Goal: Task Accomplishment & Management: Use online tool/utility

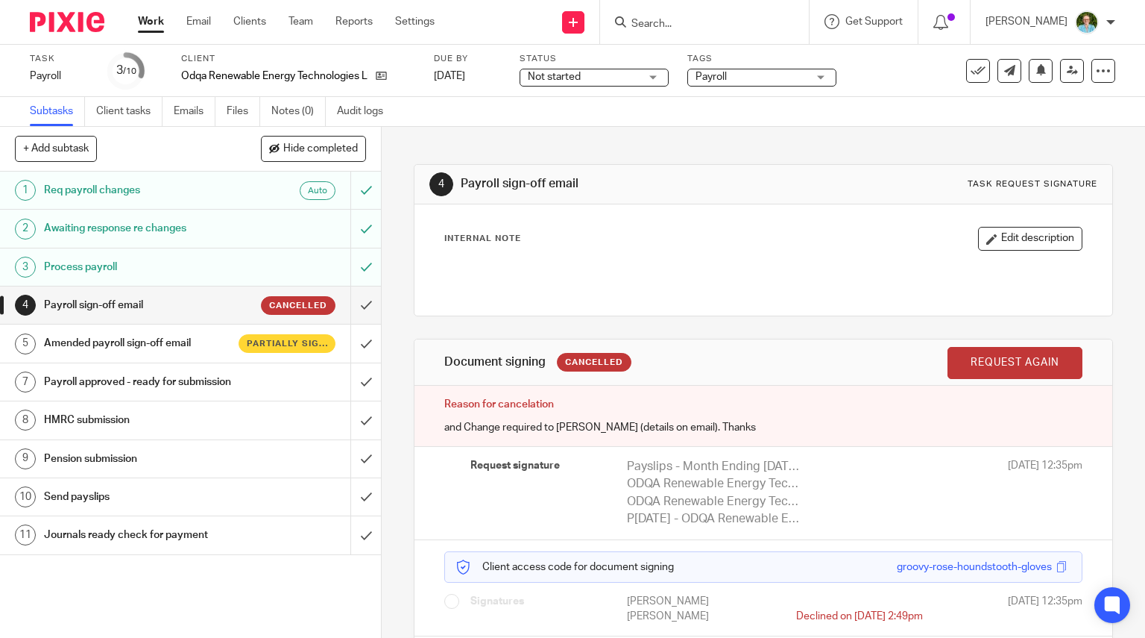
click at [755, 19] on input "Search" at bounding box center [697, 24] width 134 height 13
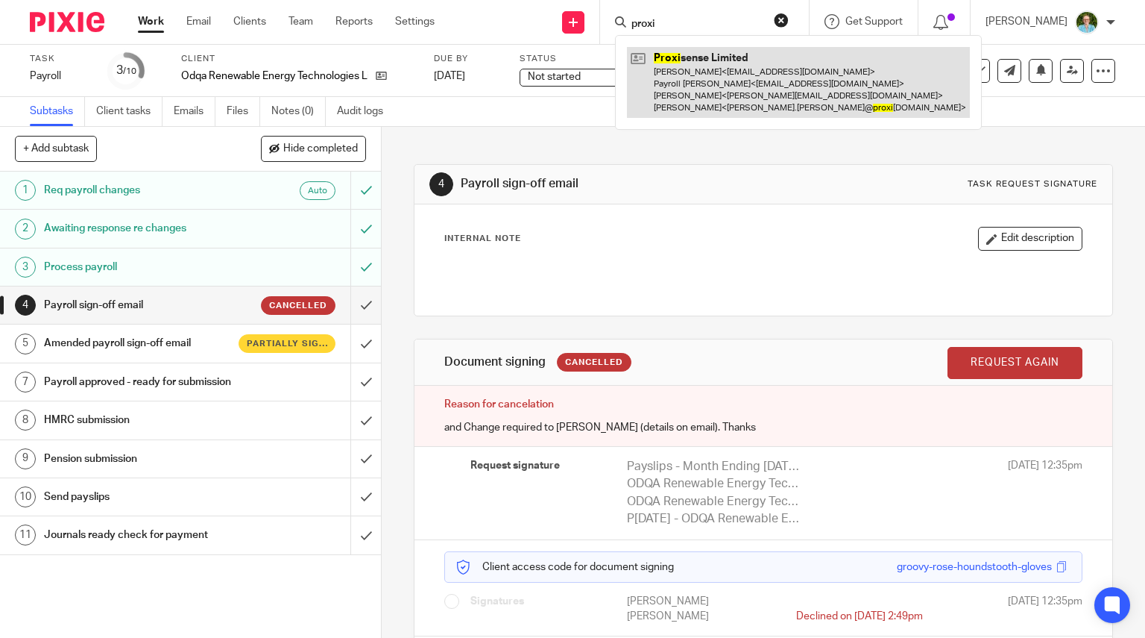
type input "proxi"
click at [749, 59] on link at bounding box center [798, 82] width 343 height 71
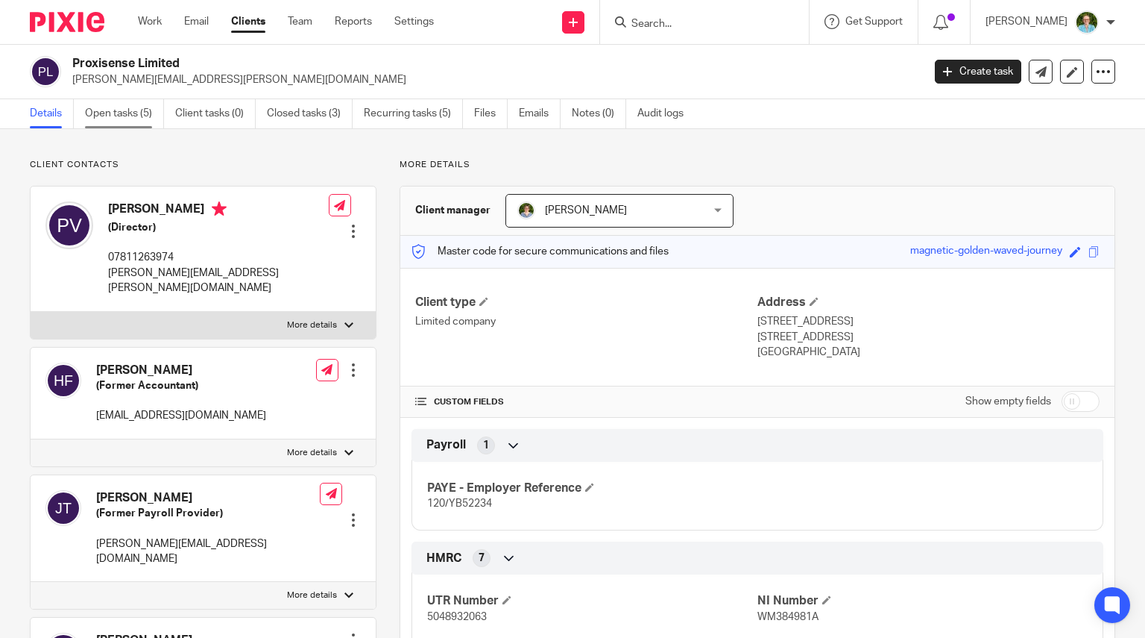
click at [134, 116] on link "Open tasks (5)" at bounding box center [124, 113] width 79 height 29
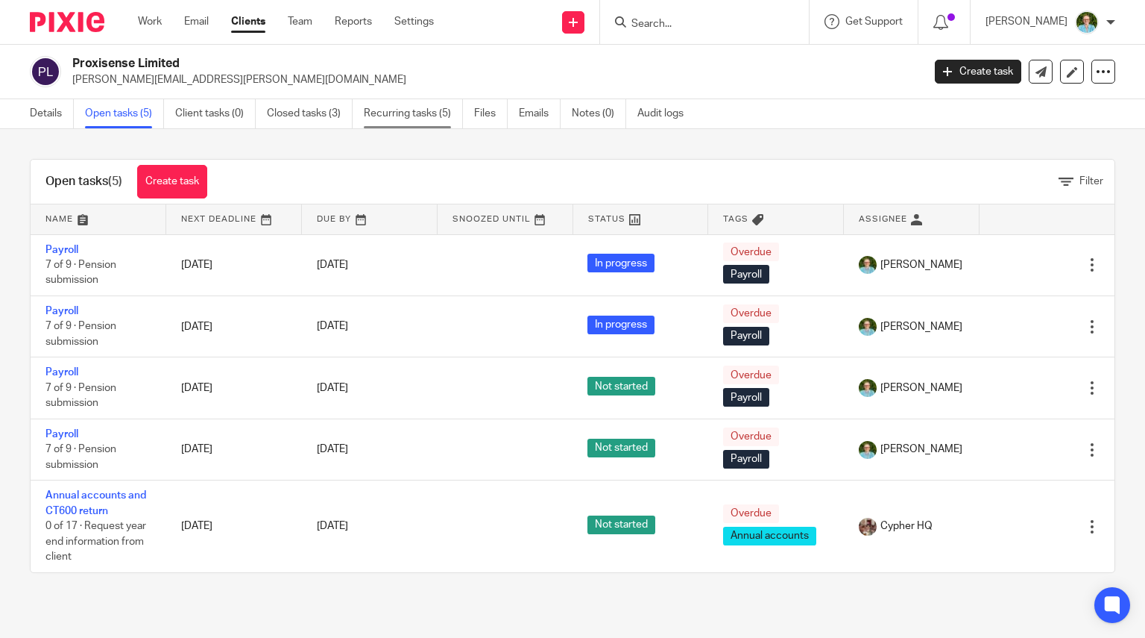
click at [387, 113] on link "Recurring tasks (5)" at bounding box center [413, 113] width 99 height 29
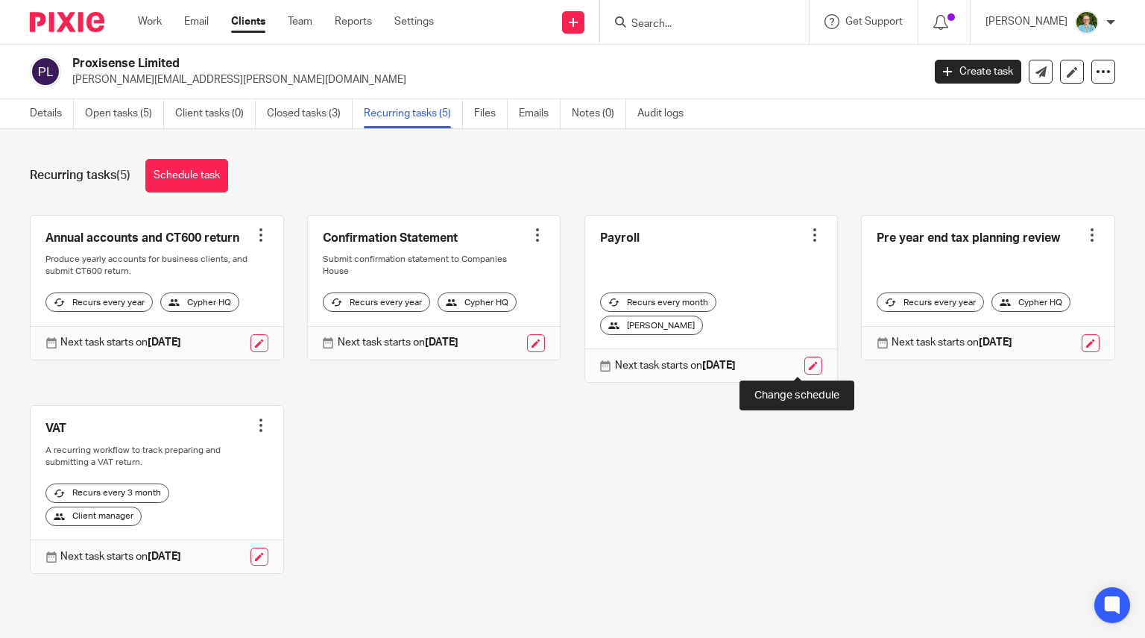
click at [805, 358] on link at bounding box center [814, 365] width 18 height 18
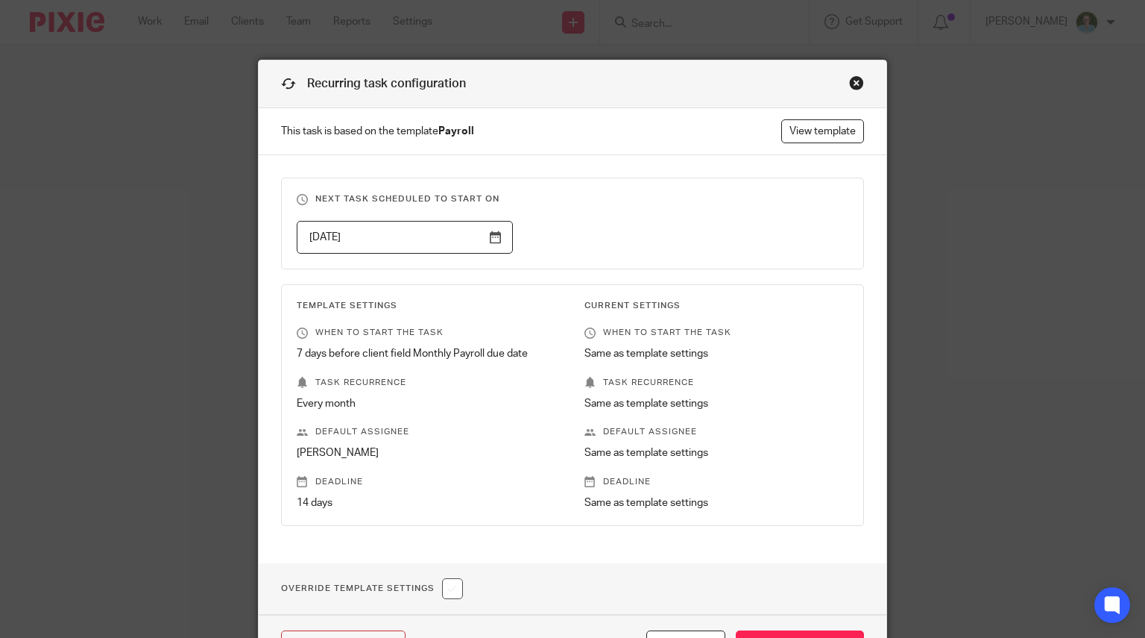
click at [431, 237] on input "[DATE]" at bounding box center [405, 238] width 216 height 34
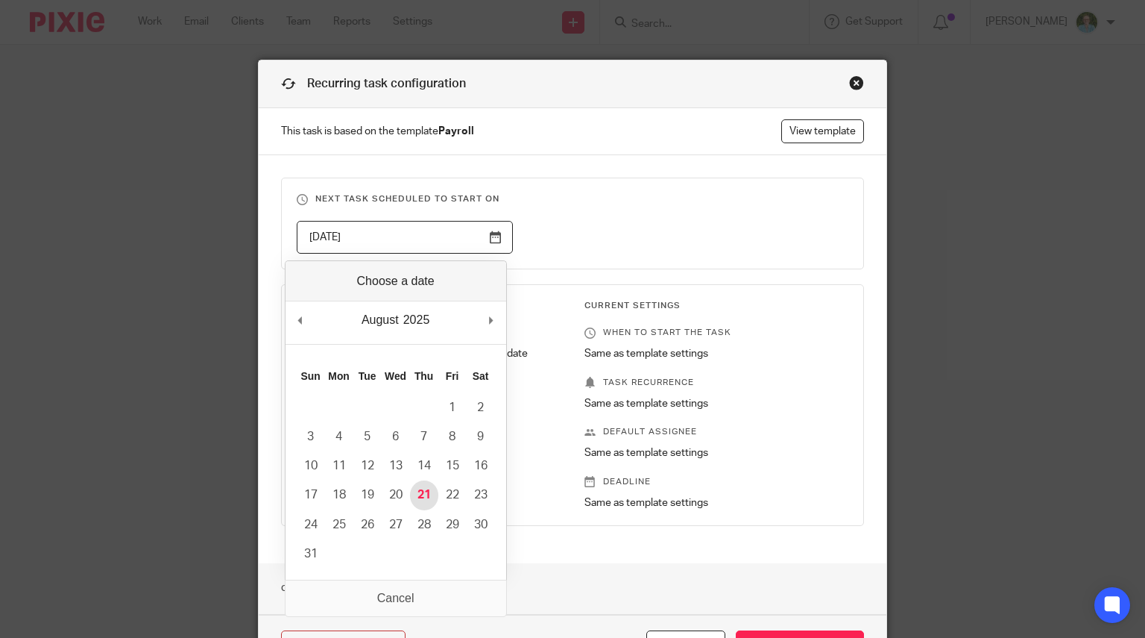
type input "2025-08-21"
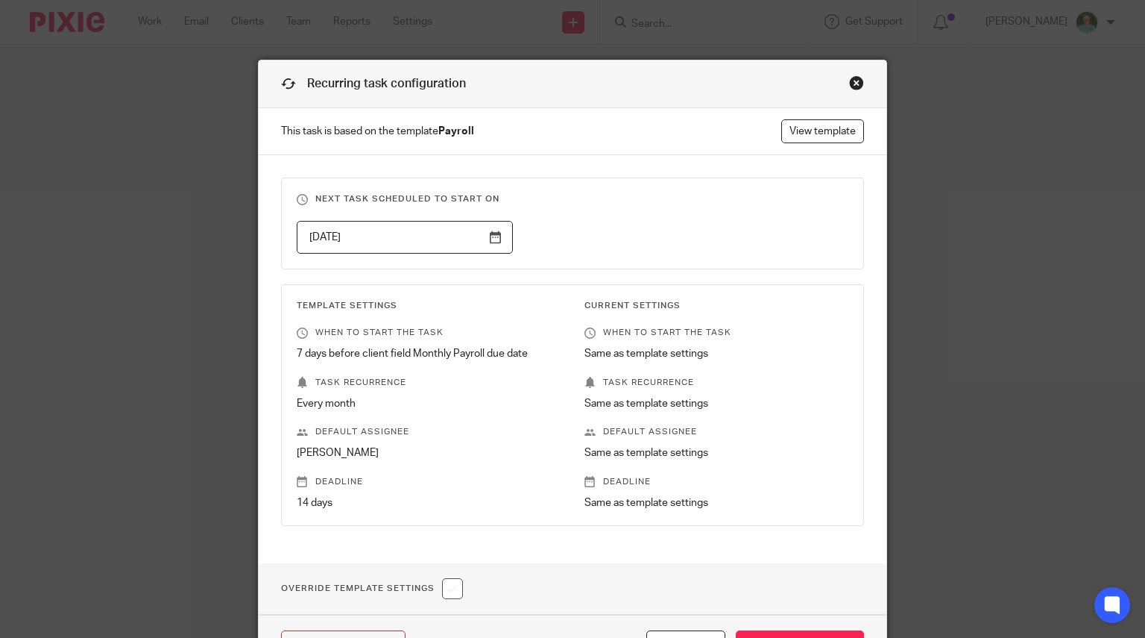
scroll to position [75, 0]
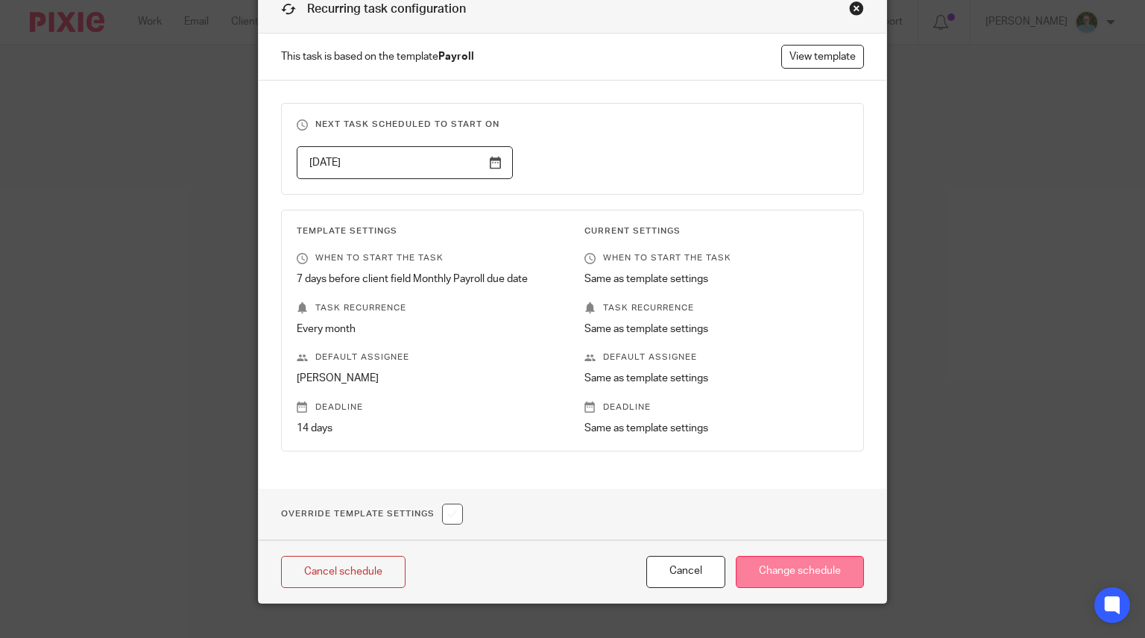
click at [777, 563] on input "Change schedule" at bounding box center [800, 571] width 128 height 32
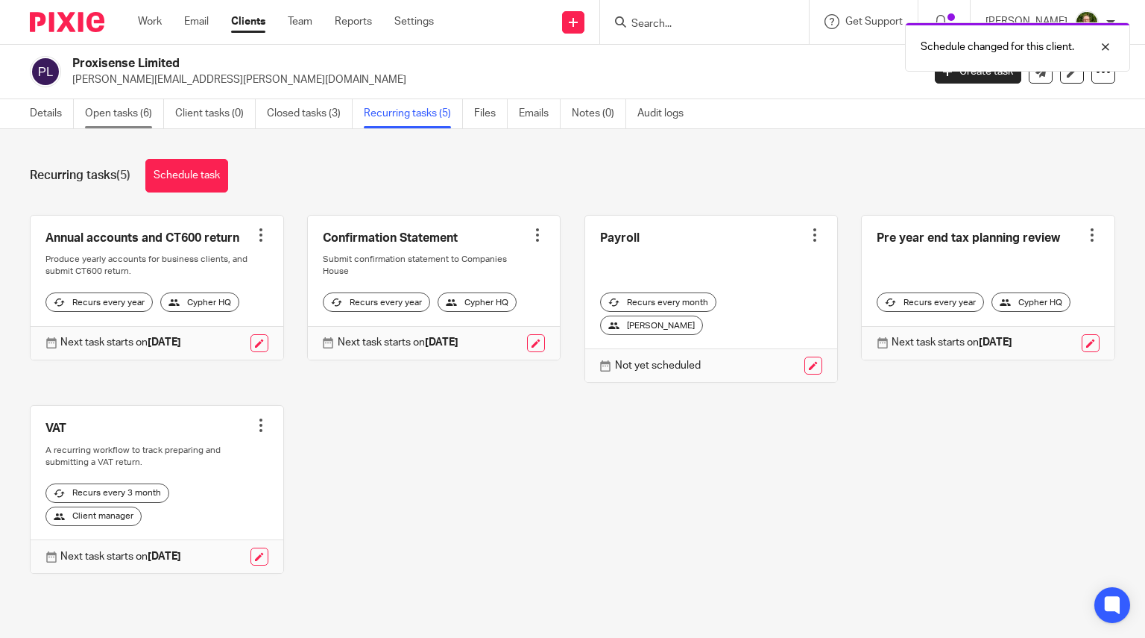
click at [122, 115] on link "Open tasks (6)" at bounding box center [124, 113] width 79 height 29
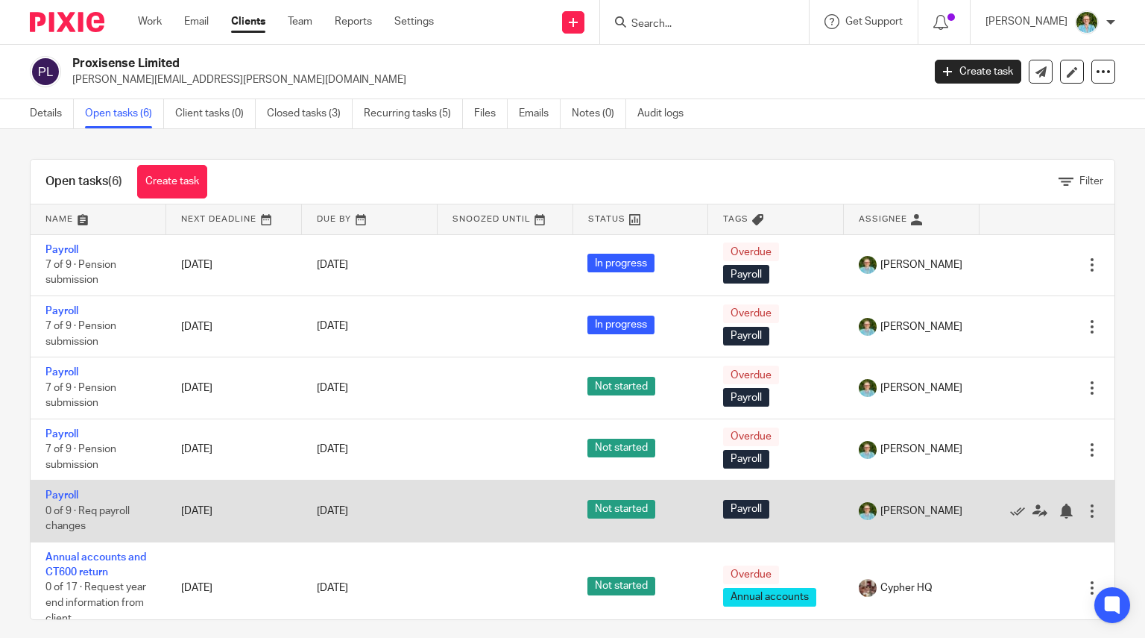
scroll to position [13, 0]
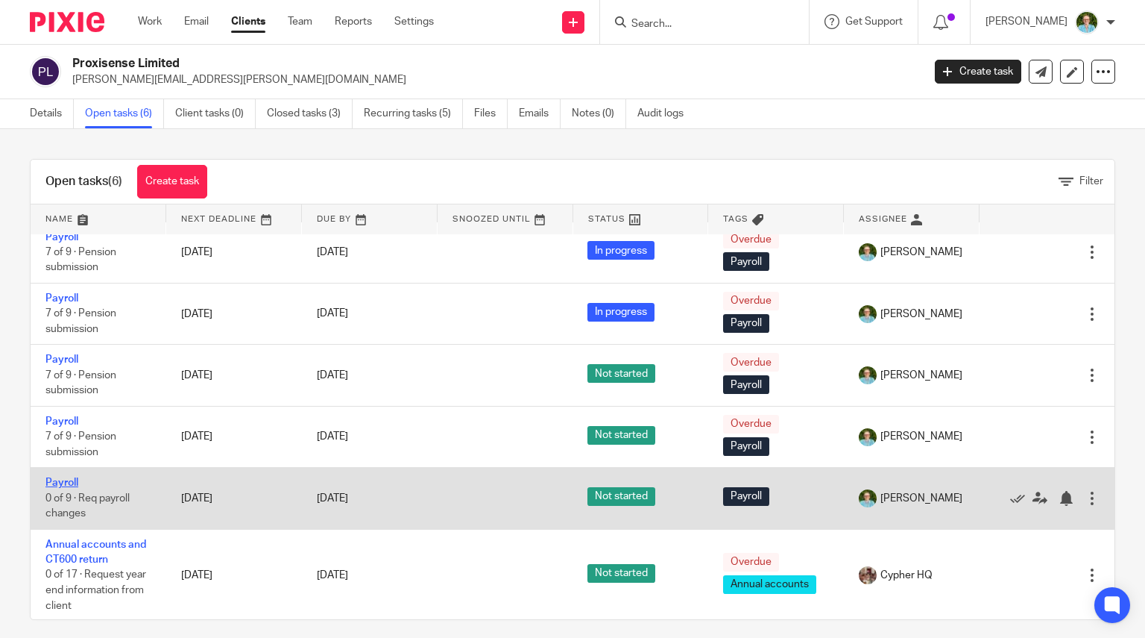
click at [54, 477] on link "Payroll" at bounding box center [61, 482] width 33 height 10
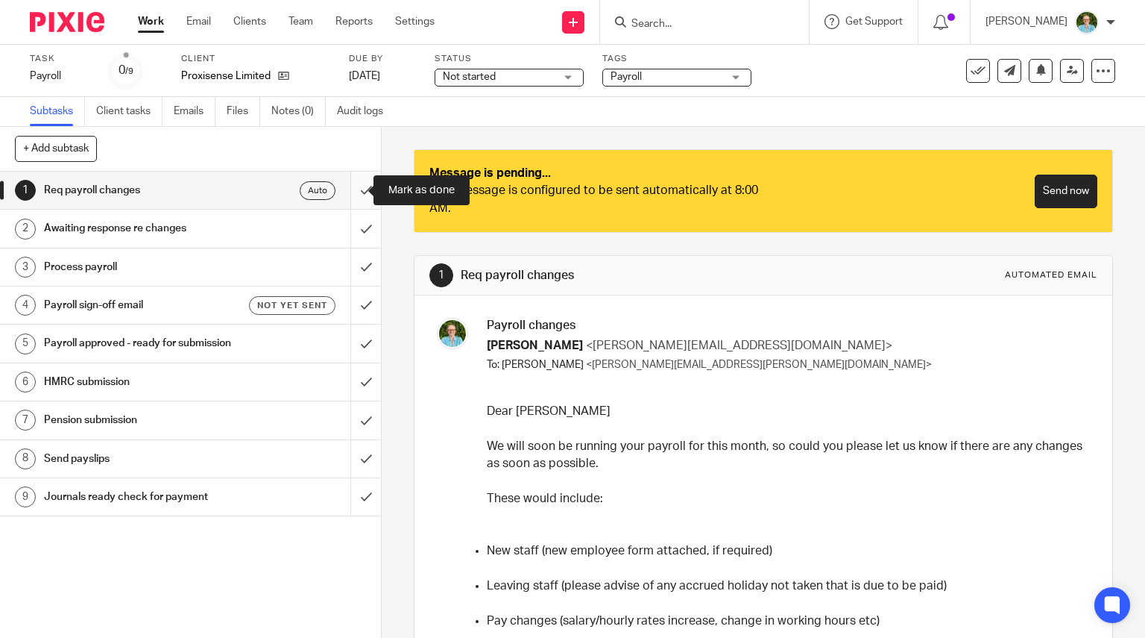
click at [352, 199] on input "submit" at bounding box center [190, 189] width 381 height 37
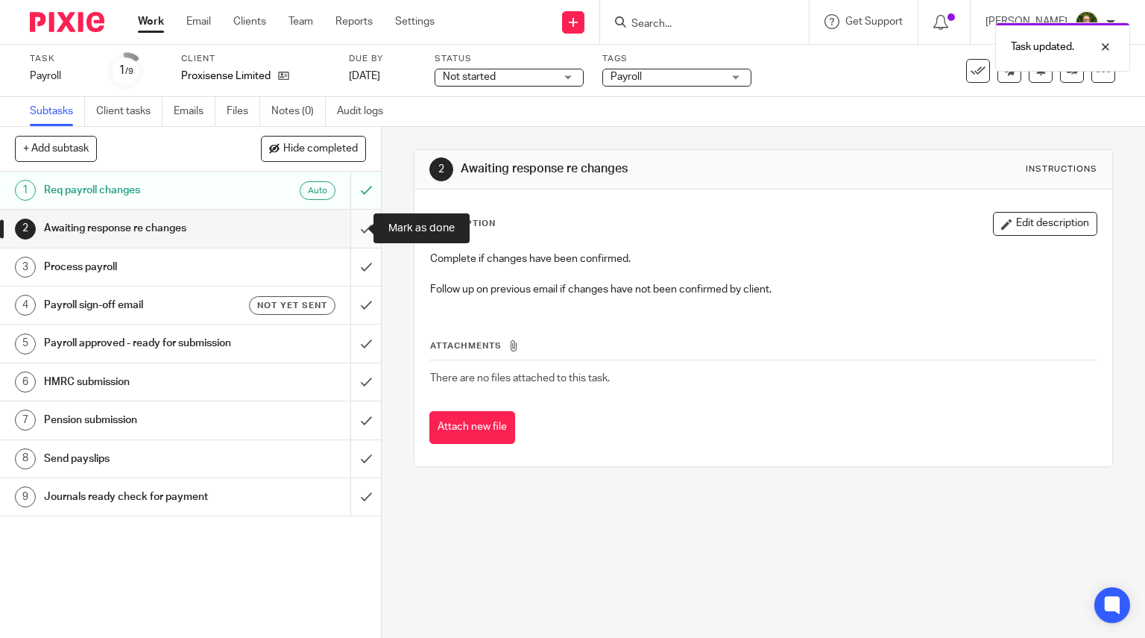
click at [353, 221] on input "submit" at bounding box center [190, 228] width 381 height 37
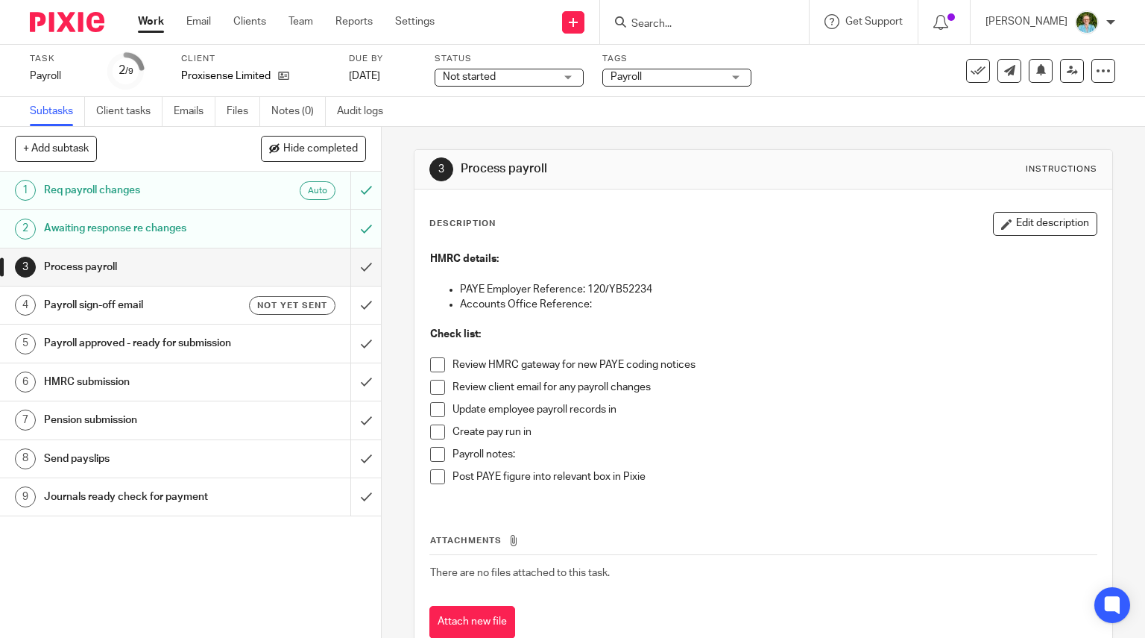
click at [434, 361] on span at bounding box center [437, 364] width 15 height 15
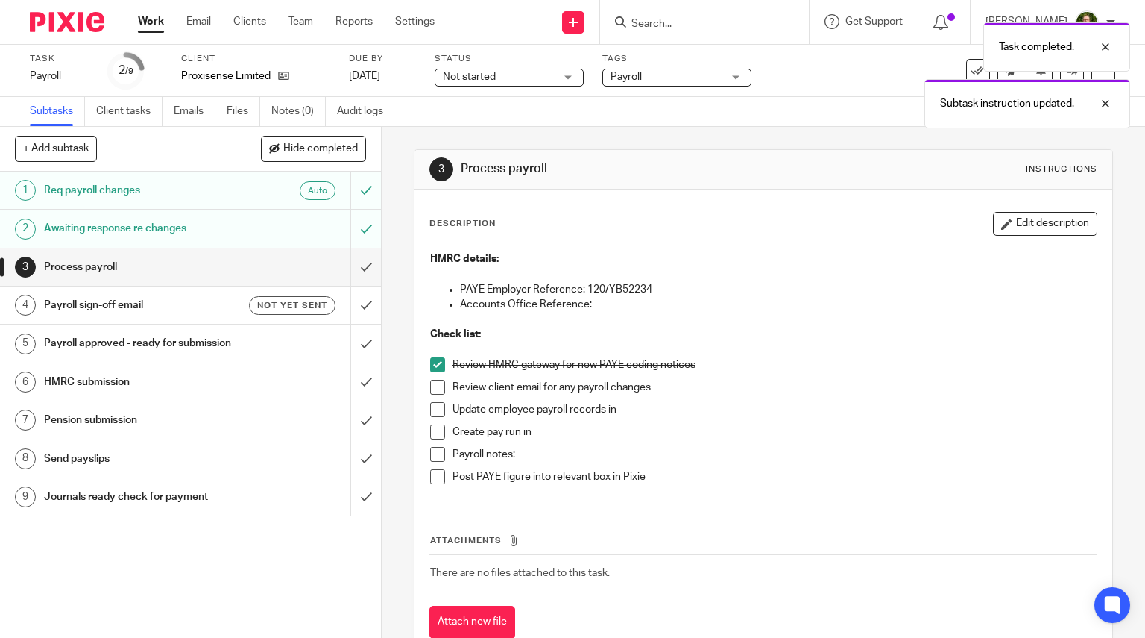
click at [433, 391] on span at bounding box center [437, 387] width 15 height 15
click at [431, 408] on span at bounding box center [437, 409] width 15 height 15
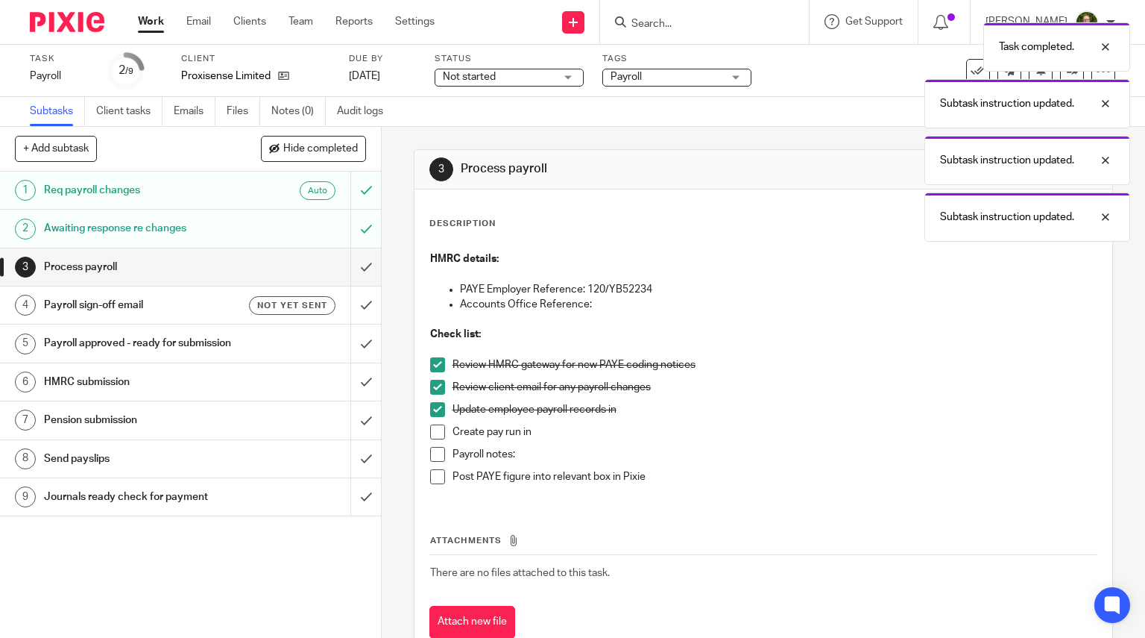
click at [431, 429] on span at bounding box center [437, 431] width 15 height 15
click at [431, 445] on li "Create pay run in" at bounding box center [763, 435] width 667 height 22
click at [431, 458] on span at bounding box center [437, 454] width 15 height 15
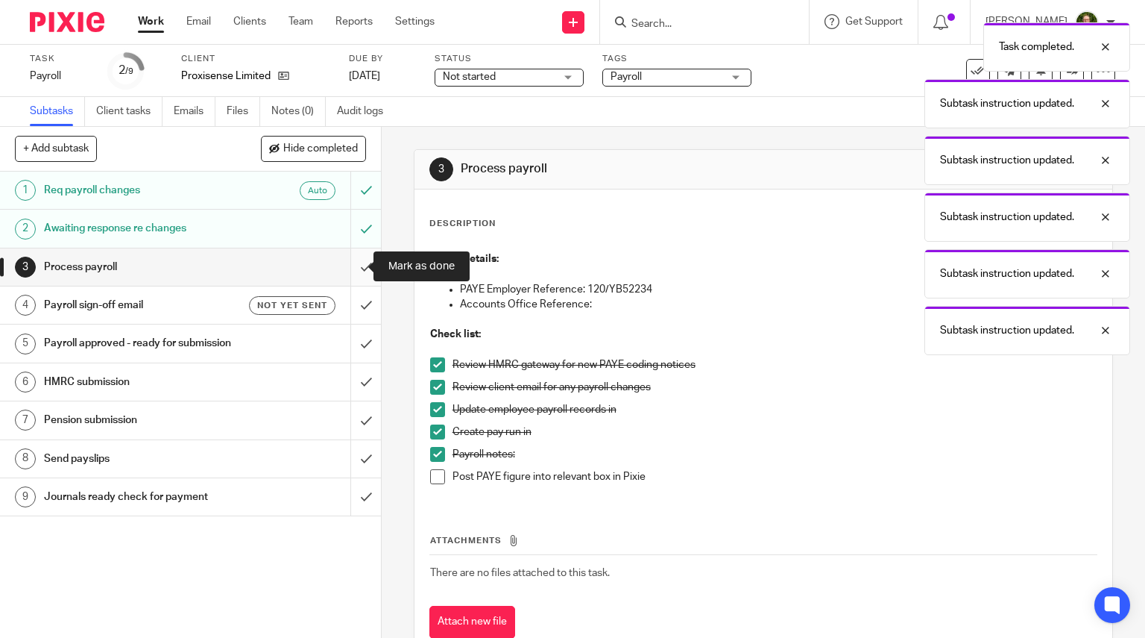
click at [344, 257] on input "submit" at bounding box center [190, 266] width 381 height 37
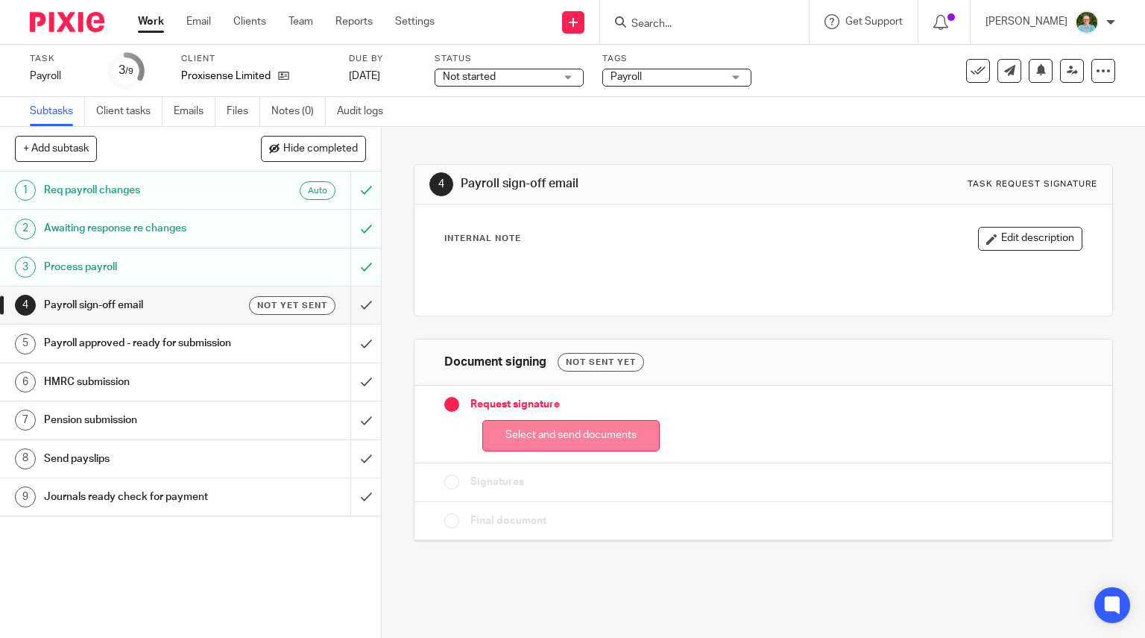
click at [525, 426] on button "Select and send documents" at bounding box center [570, 436] width 177 height 32
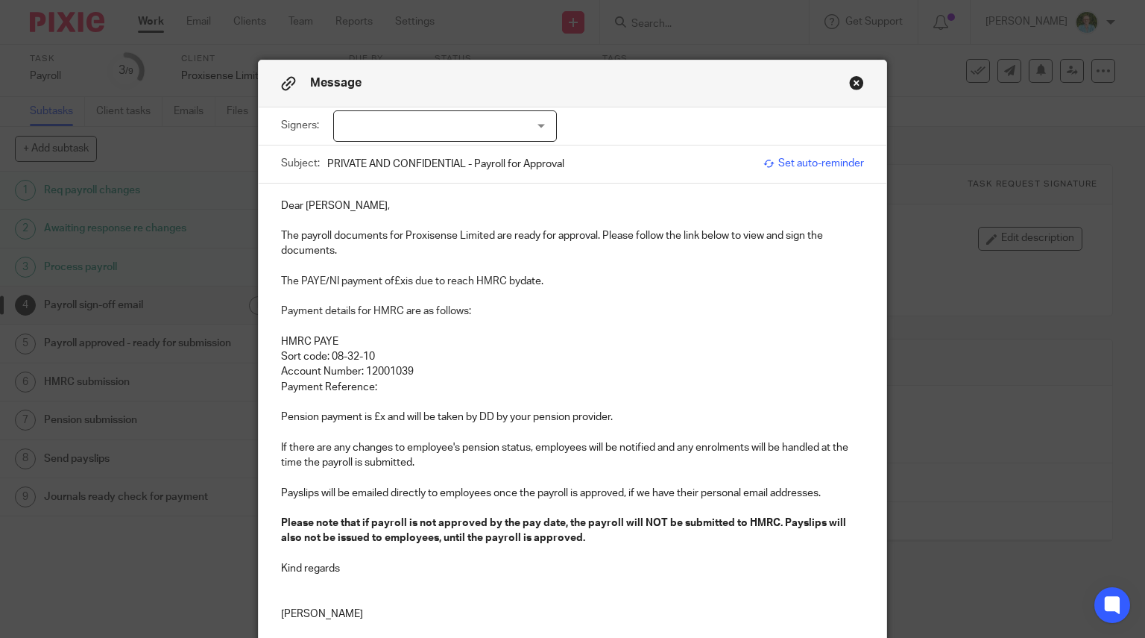
click at [431, 116] on div at bounding box center [445, 125] width 224 height 31
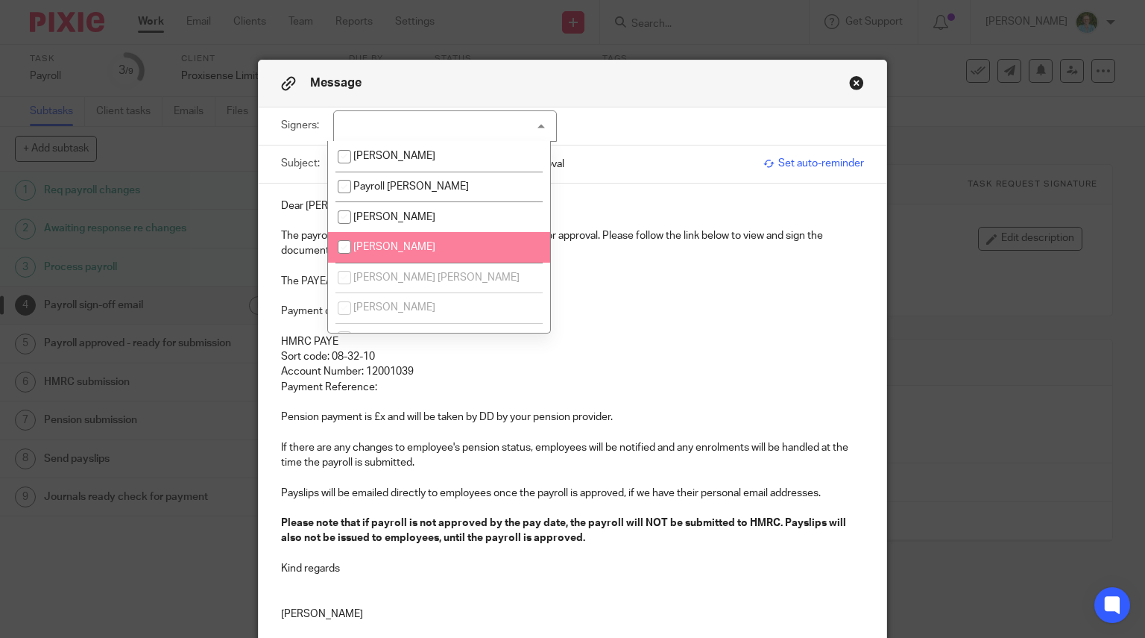
click at [397, 239] on li "Paul Vickery" at bounding box center [439, 247] width 222 height 31
checkbox input "true"
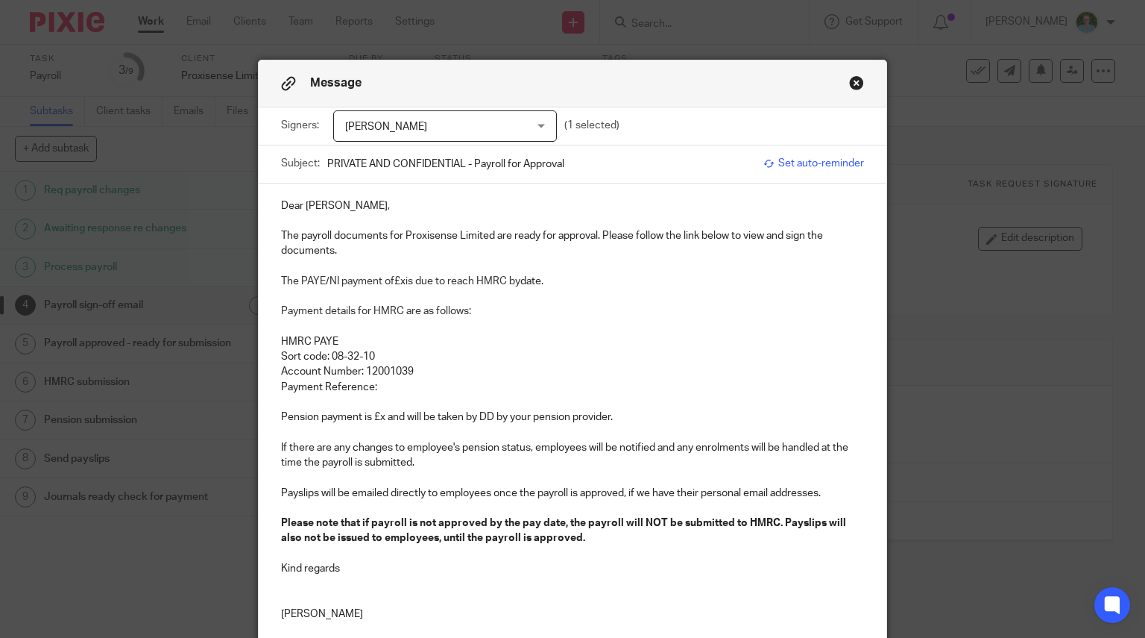
drag, startPoint x: 308, startPoint y: 312, endPoint x: 306, endPoint y: 260, distance: 52.2
click at [307, 312] on span "Payment details for HMRC are as follows:" at bounding box center [376, 311] width 190 height 10
click at [295, 236] on p "The payroll documents for Proxisense Limited are ready for approval. Please fol…" at bounding box center [573, 243] width 584 height 31
click at [398, 283] on p "The PAYE/NI payment of £x is due to reach HMRC by date." at bounding box center [573, 281] width 584 height 15
drag, startPoint x: 623, startPoint y: 284, endPoint x: 558, endPoint y: 278, distance: 65.9
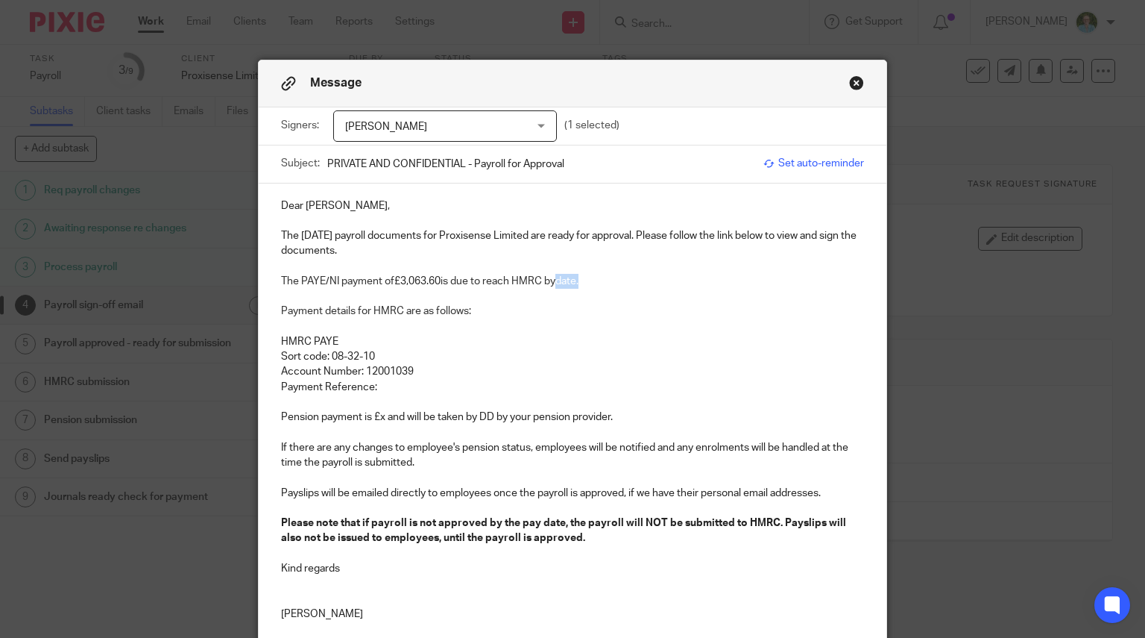
click at [558, 278] on p "The PAYE/NI payment of £3,063.60 is due to reach HMRC by date." at bounding box center [573, 281] width 584 height 15
click at [385, 380] on p "Payment Reference:" at bounding box center [573, 387] width 584 height 15
click at [413, 383] on p "Payment Reference:" at bounding box center [573, 387] width 584 height 15
click at [377, 415] on p "Pension payment is £x and will be taken by DD by your pension provider." at bounding box center [573, 416] width 584 height 15
click at [444, 471] on p at bounding box center [573, 477] width 584 height 15
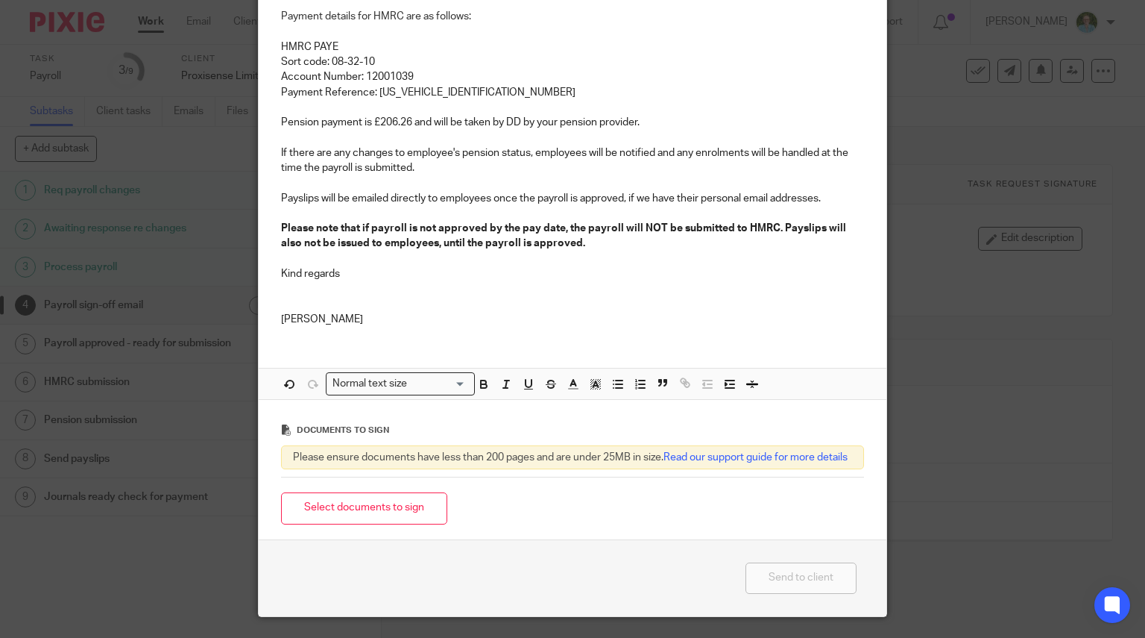
scroll to position [298, 0]
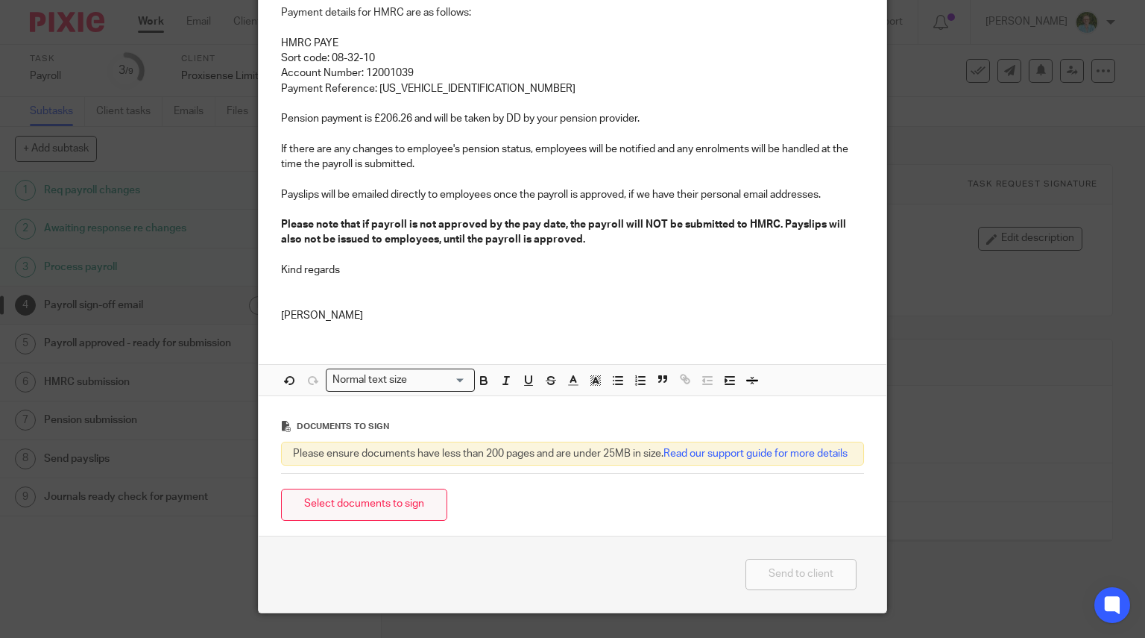
click at [400, 505] on button "Select documents to sign" at bounding box center [364, 504] width 166 height 32
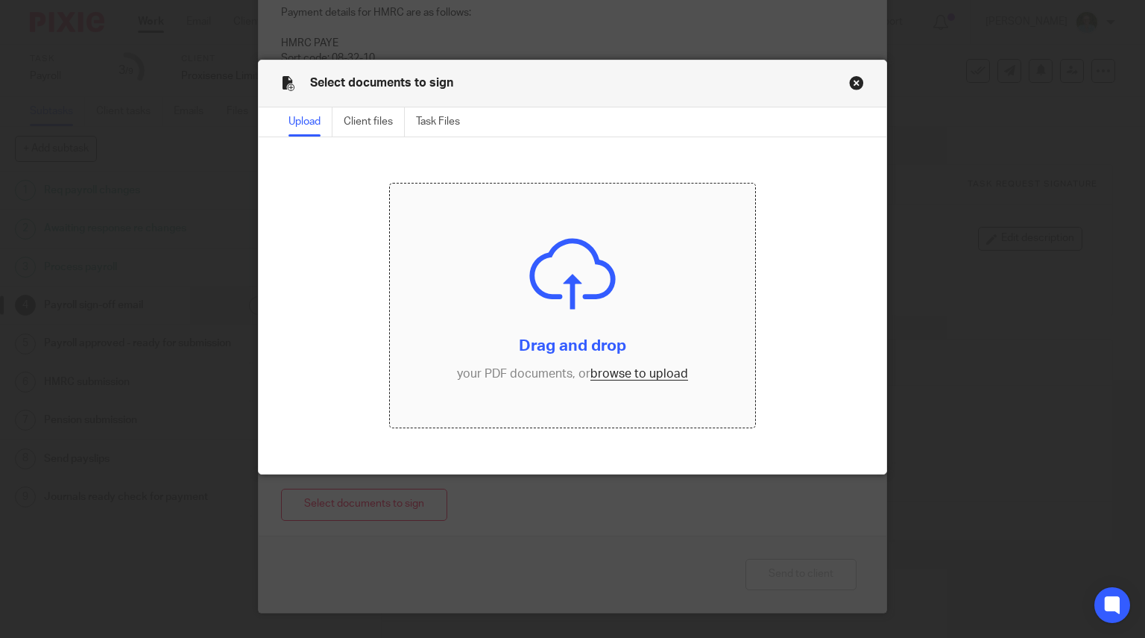
click at [538, 389] on input "file" at bounding box center [572, 305] width 365 height 244
click at [849, 78] on button "Close modal" at bounding box center [856, 82] width 15 height 15
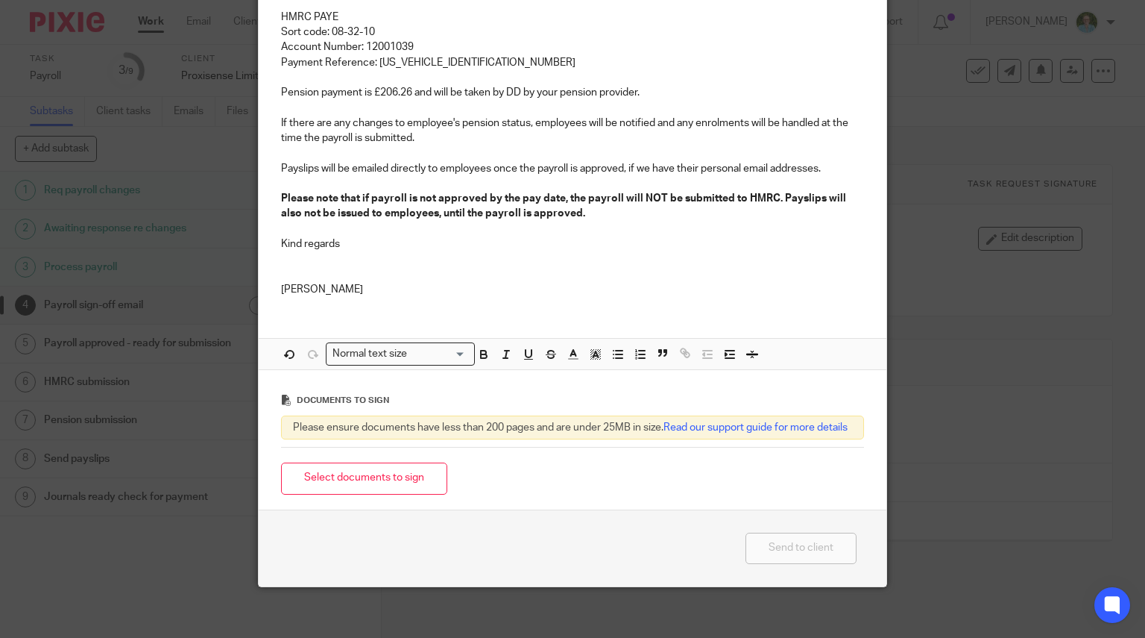
scroll to position [345, 0]
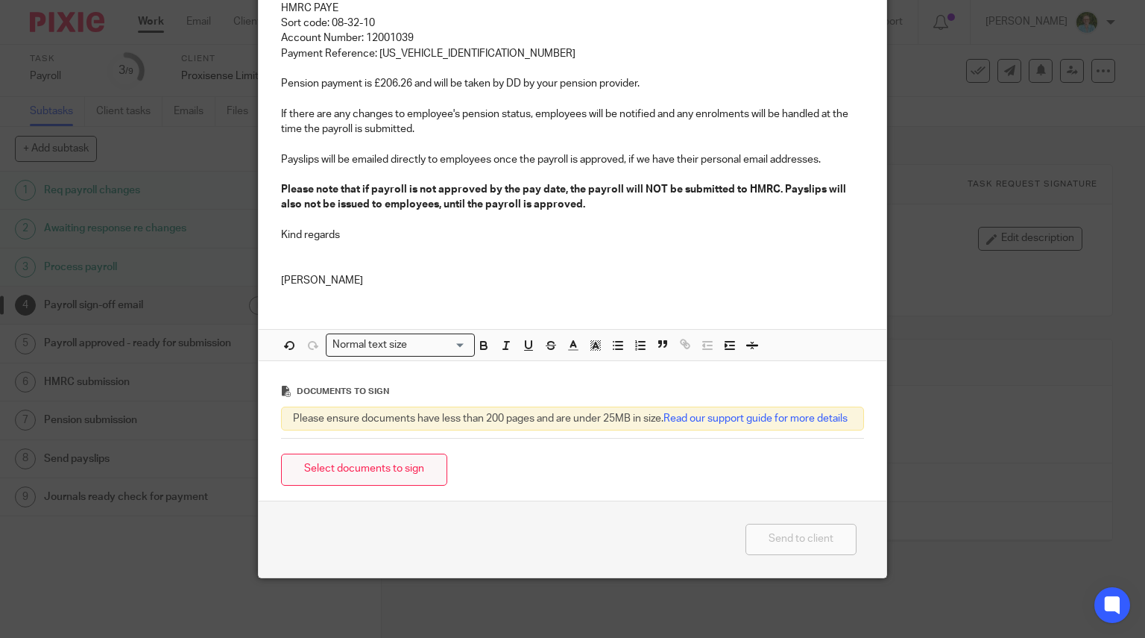
click at [391, 474] on button "Select documents to sign" at bounding box center [364, 469] width 166 height 32
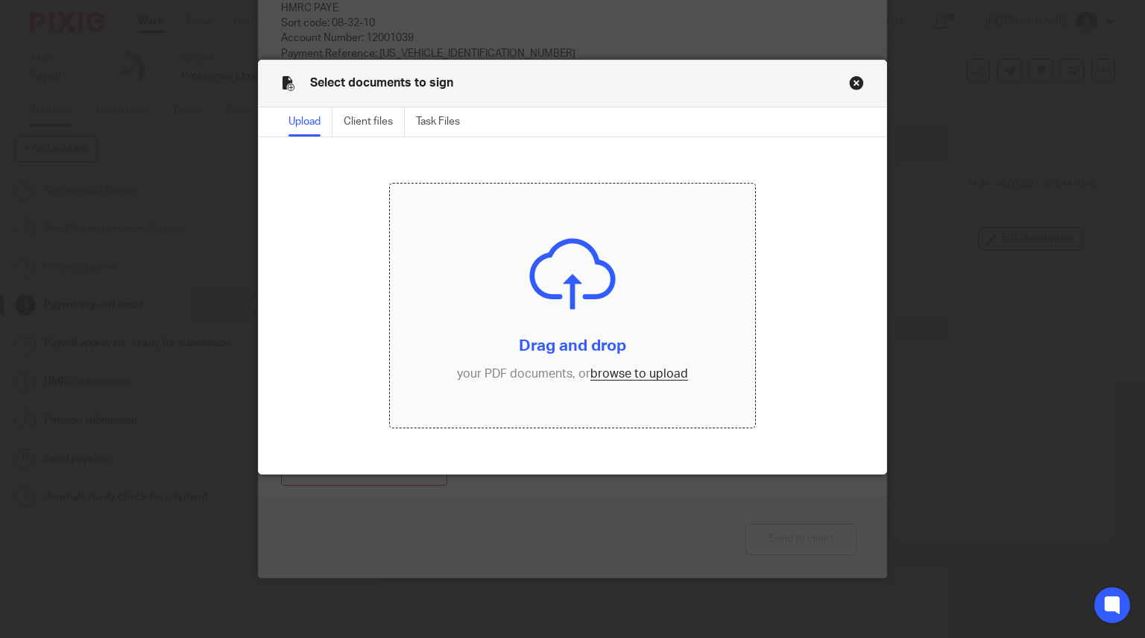
click at [568, 248] on input "file" at bounding box center [572, 305] width 365 height 244
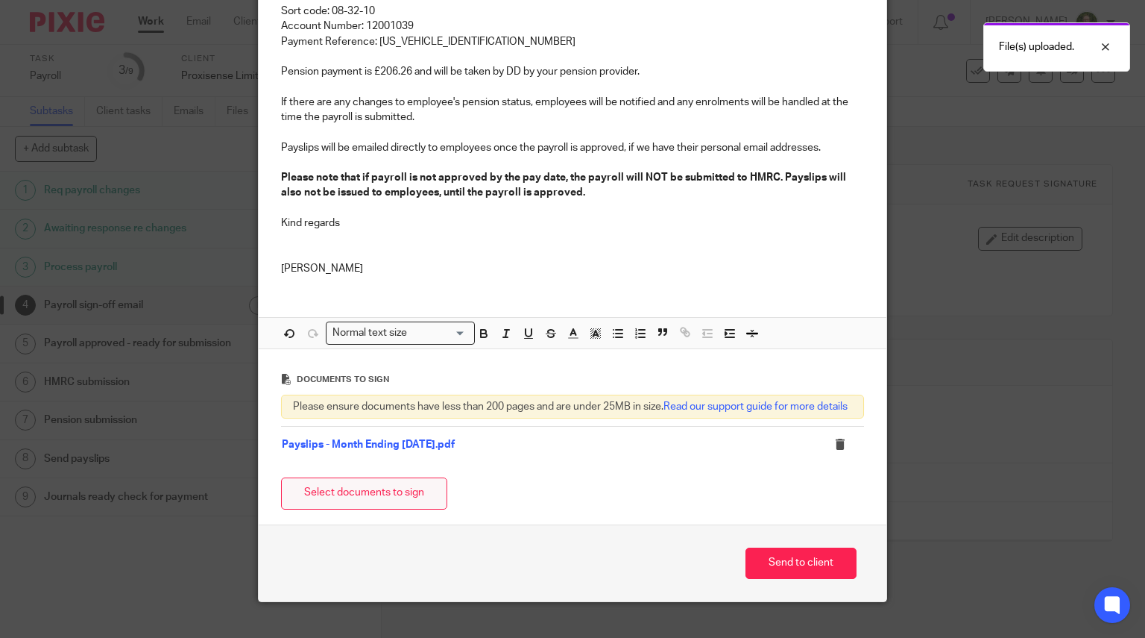
click at [374, 497] on button "Select documents to sign" at bounding box center [364, 493] width 166 height 32
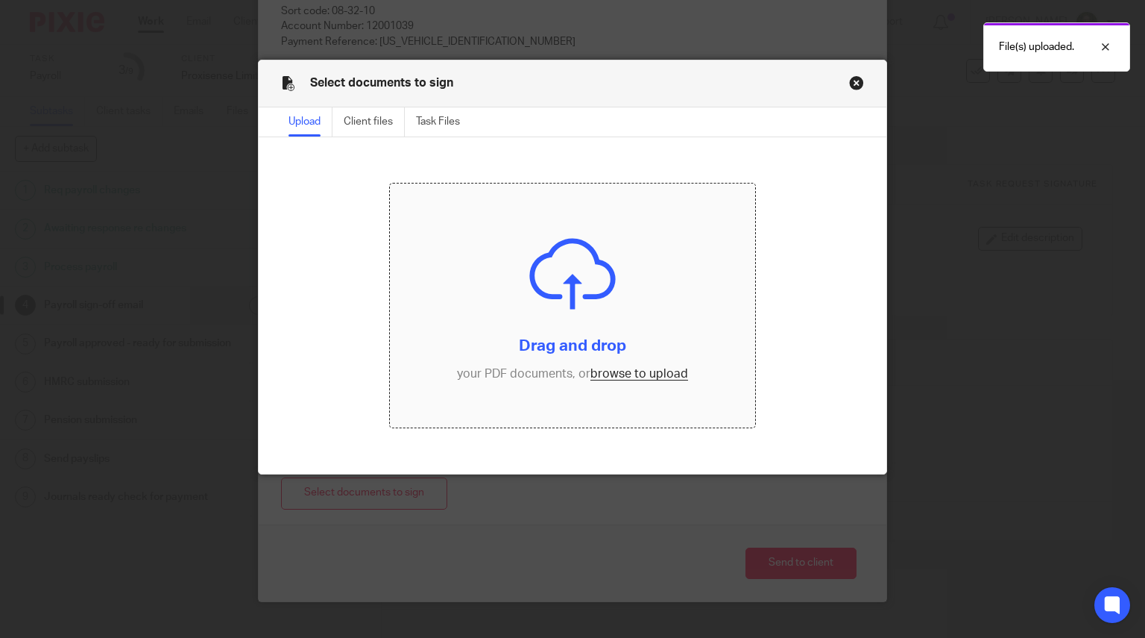
click at [491, 311] on input "file" at bounding box center [572, 305] width 365 height 244
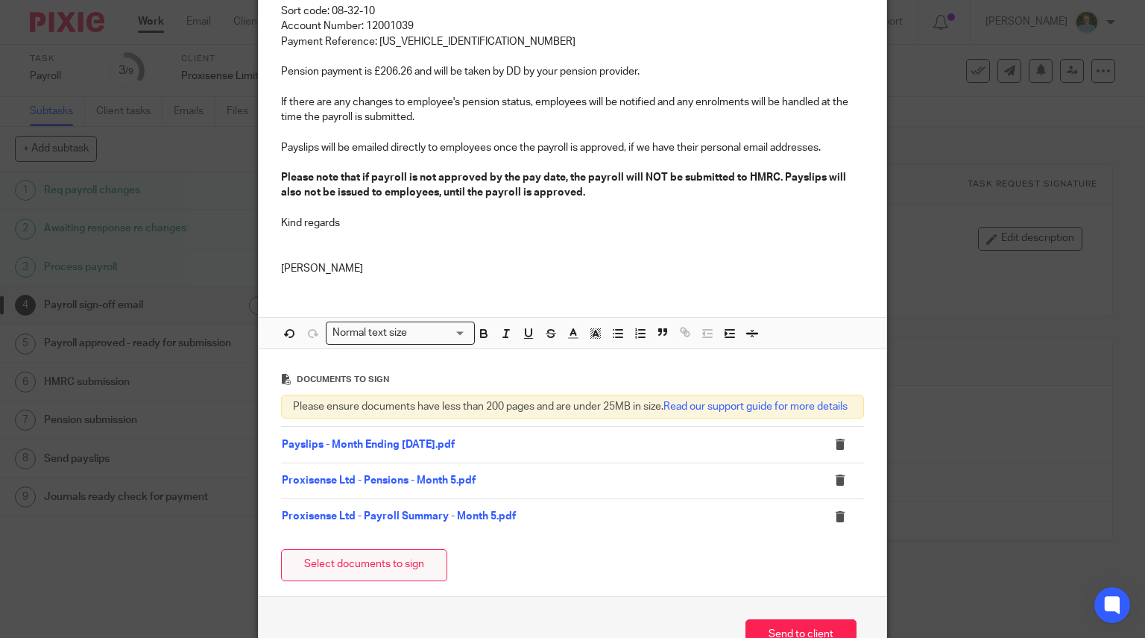
click at [381, 577] on button "Select documents to sign" at bounding box center [364, 565] width 166 height 32
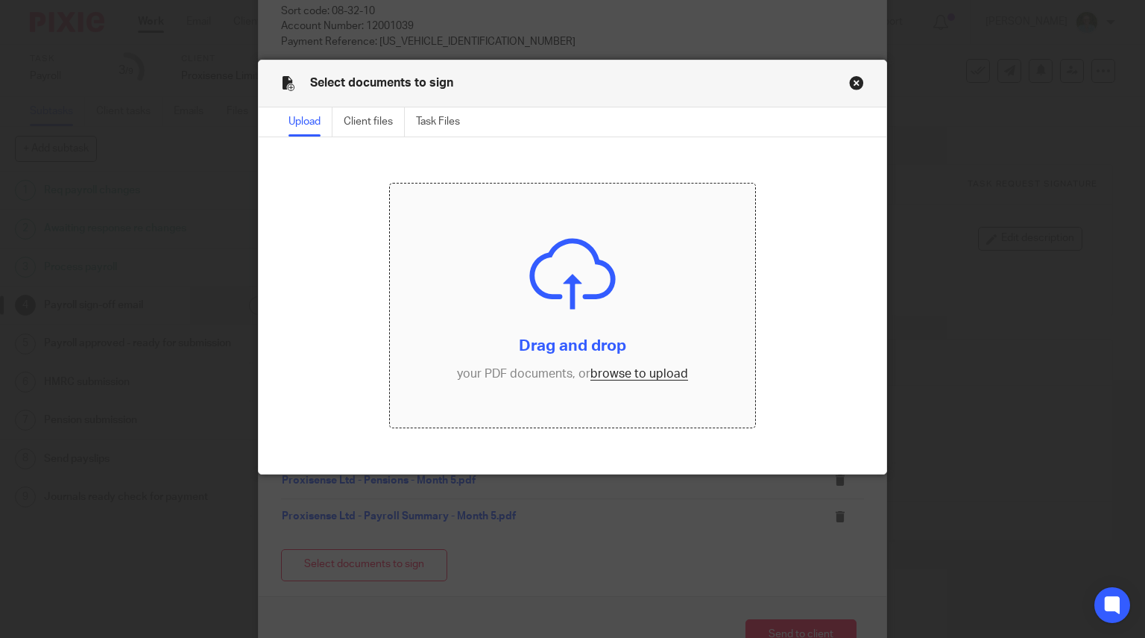
click at [556, 210] on input "file" at bounding box center [572, 305] width 365 height 244
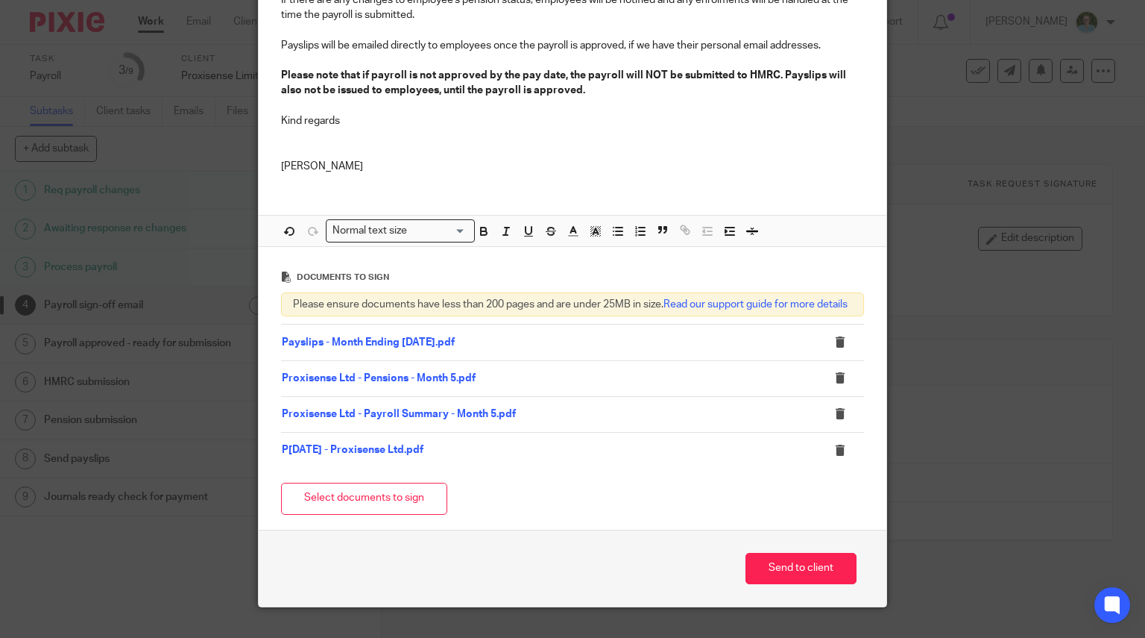
scroll to position [488, 0]
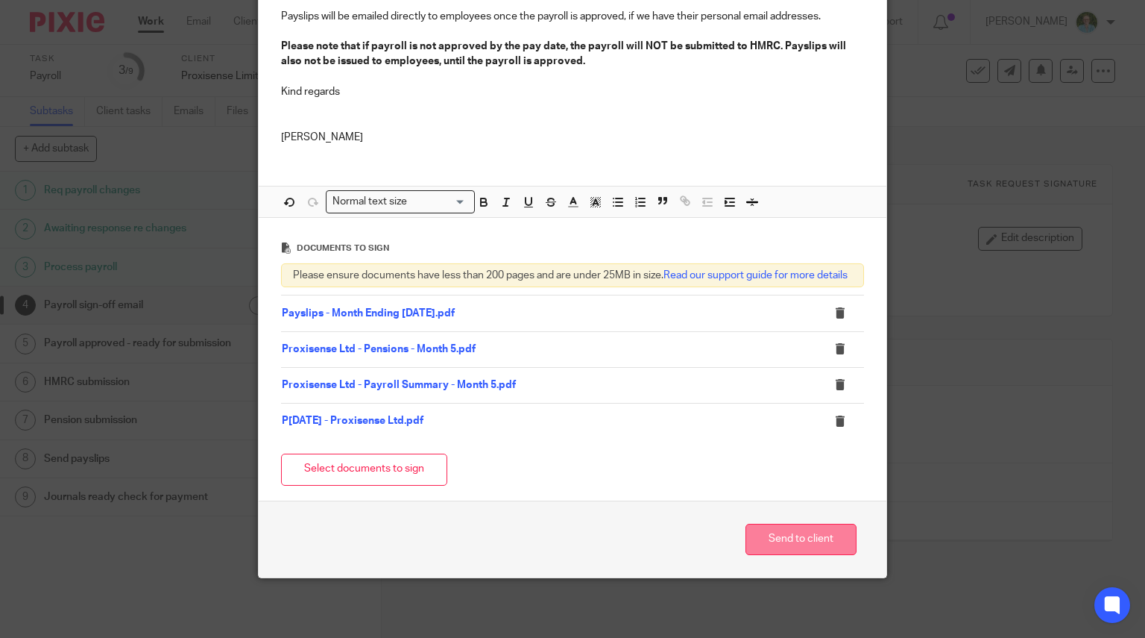
click at [775, 543] on button "Send to client" at bounding box center [801, 539] width 111 height 32
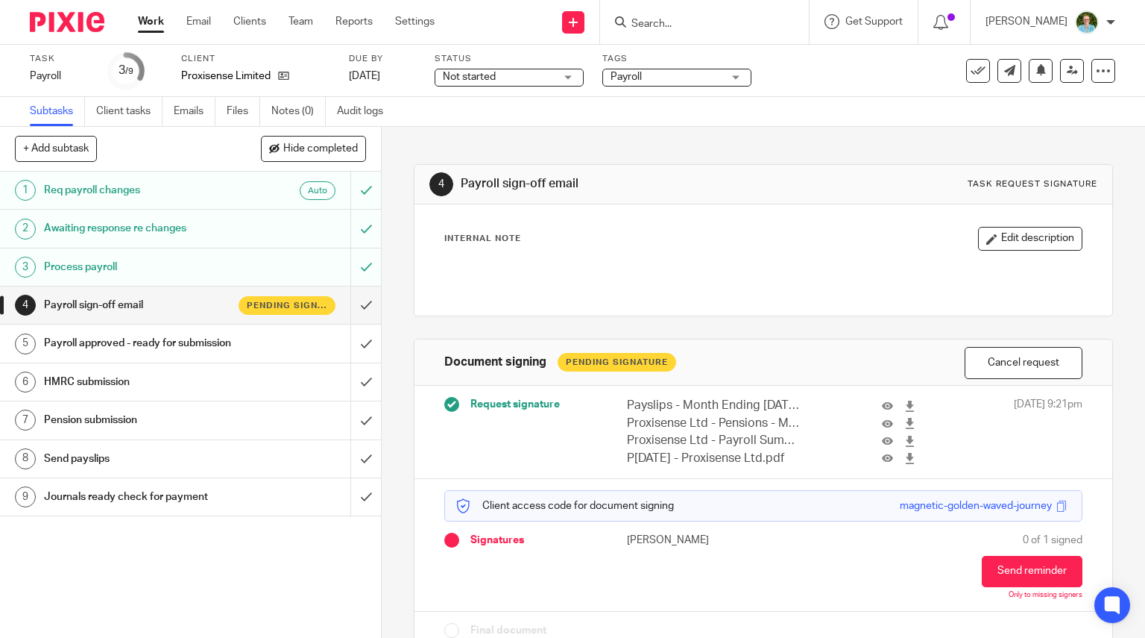
click at [58, 21] on img at bounding box center [67, 22] width 75 height 20
